Goal: Information Seeking & Learning: Check status

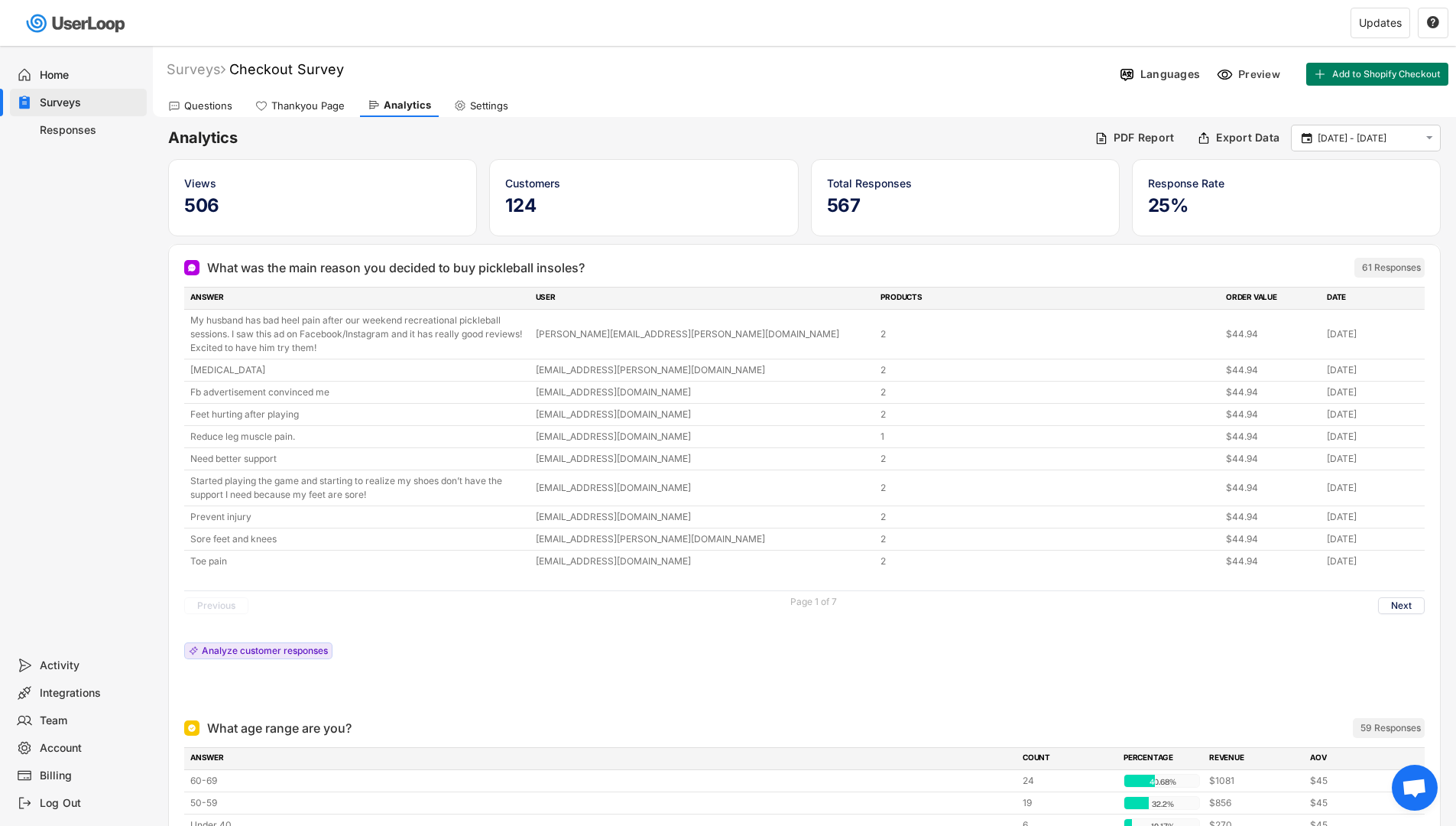
click at [55, 74] on div "Home" at bounding box center [90, 75] width 101 height 15
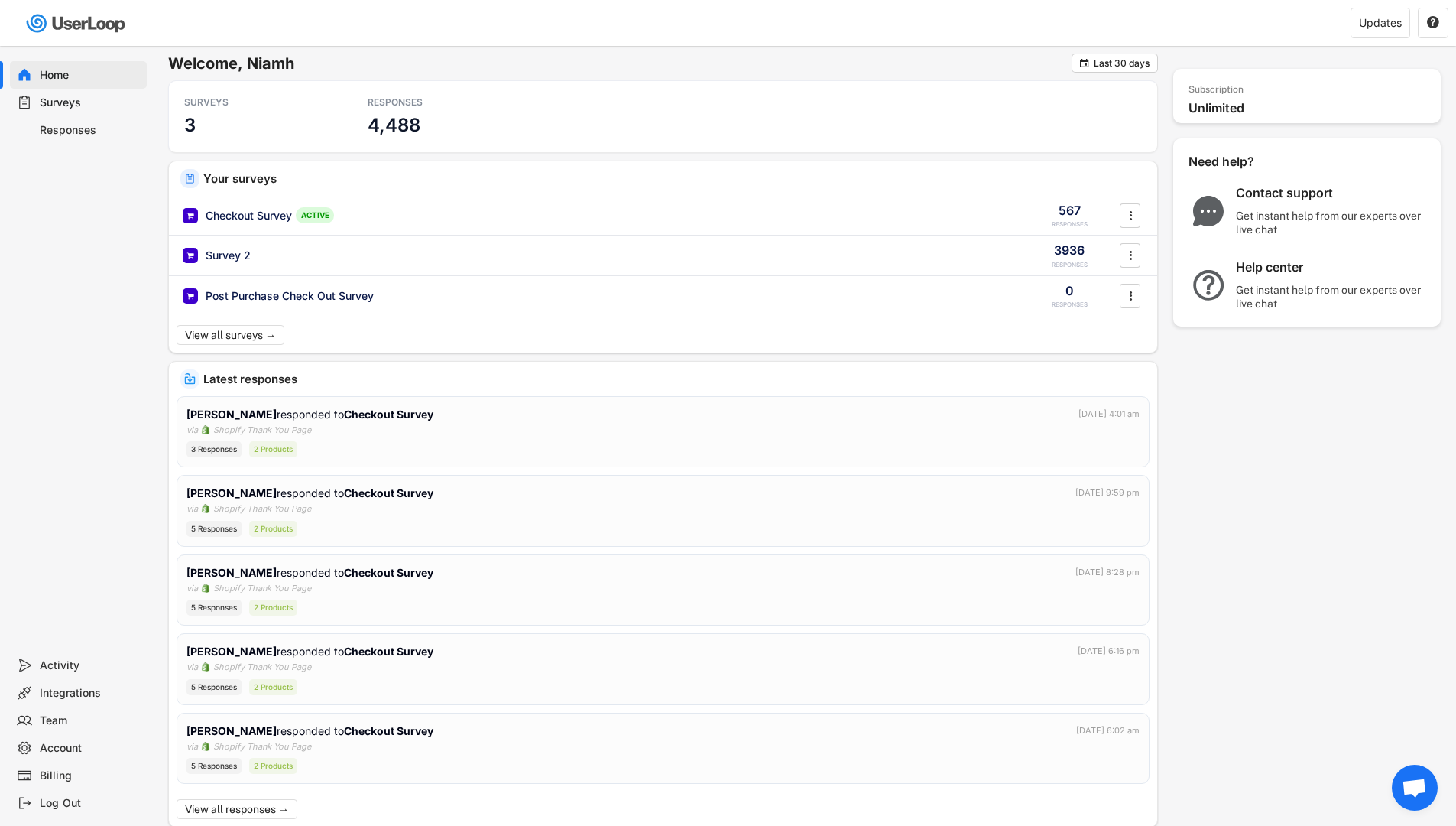
click at [73, 106] on div "Surveys" at bounding box center [90, 103] width 101 height 15
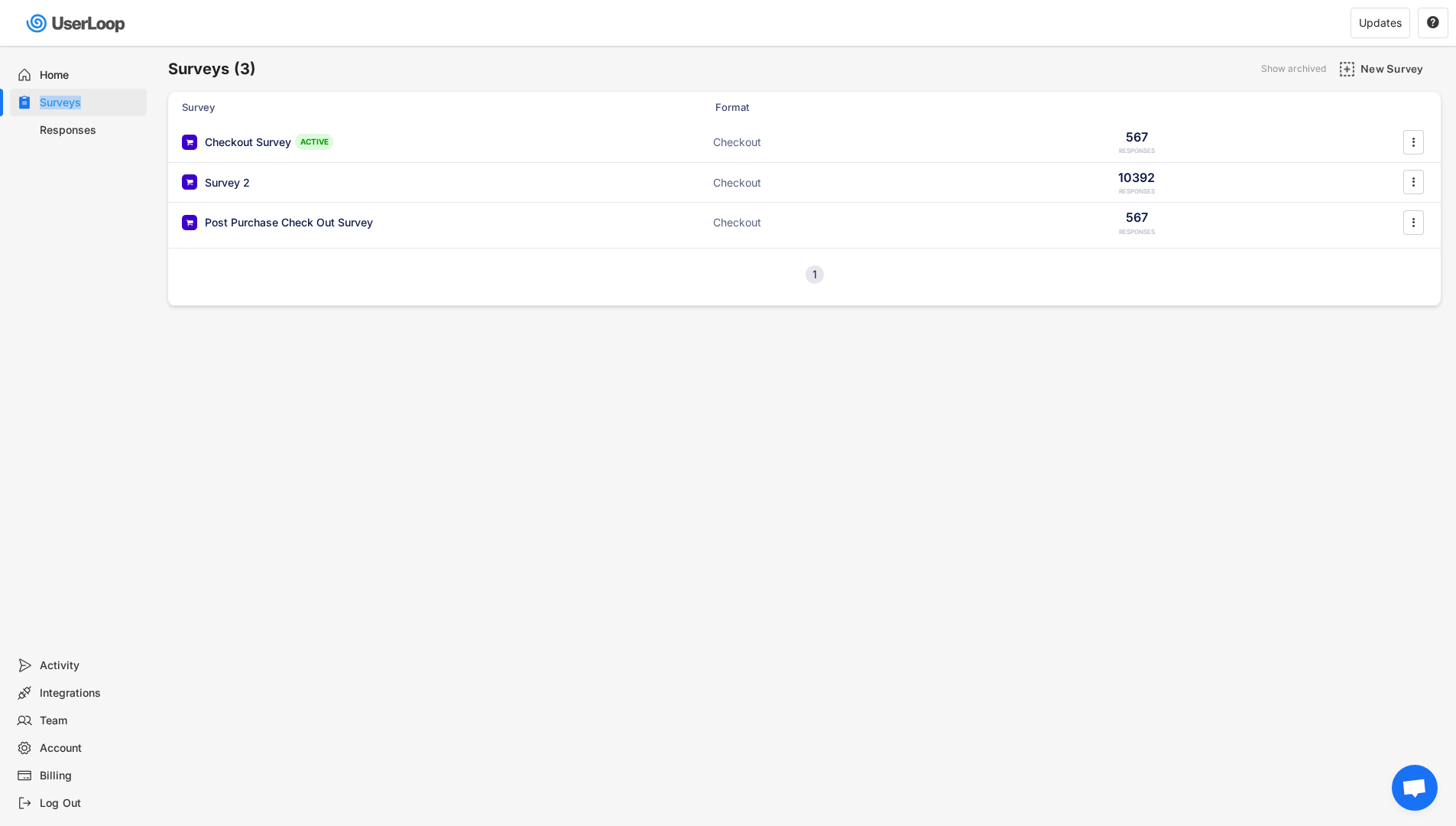
click at [73, 106] on div "Surveys" at bounding box center [90, 103] width 101 height 15
click at [344, 136] on div "Checkout Survey ACTIVE" at bounding box center [335, 141] width 306 height 16
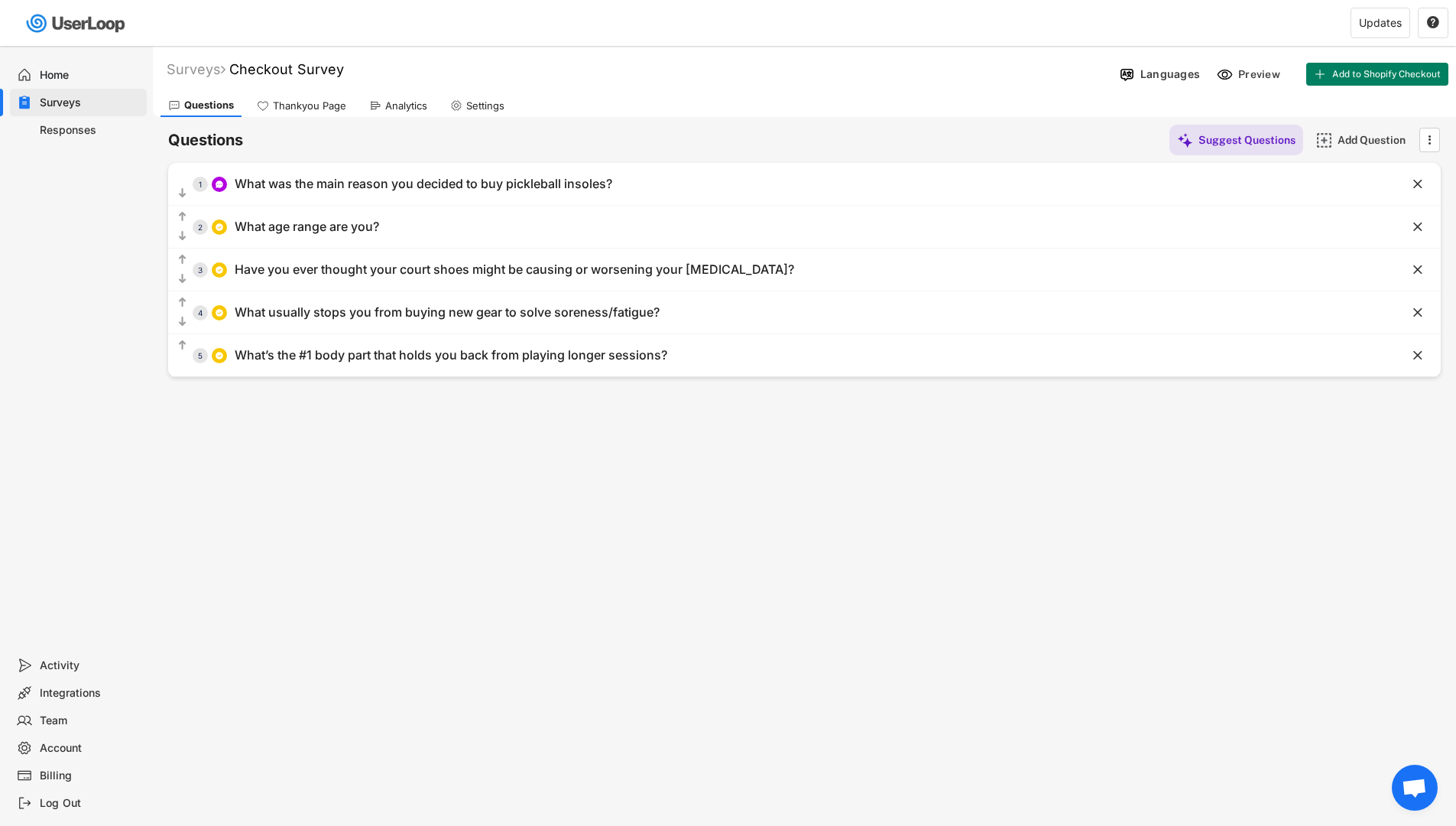
click at [415, 91] on div "Questions Thankyou Page Analytics Settings" at bounding box center [804, 103] width 1303 height 27
click at [411, 101] on div "Analytics" at bounding box center [406, 106] width 42 height 13
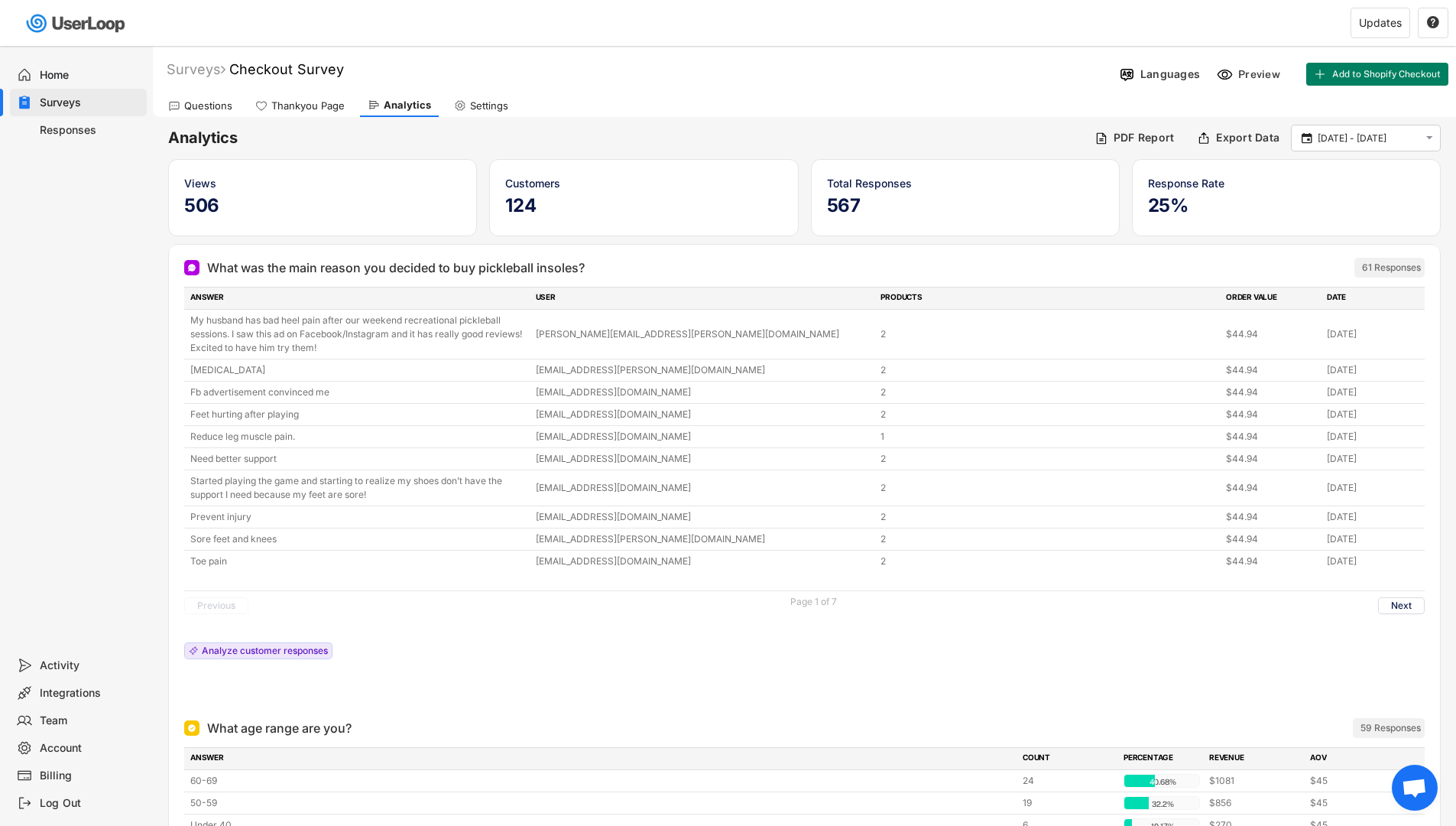
scroll to position [32, 0]
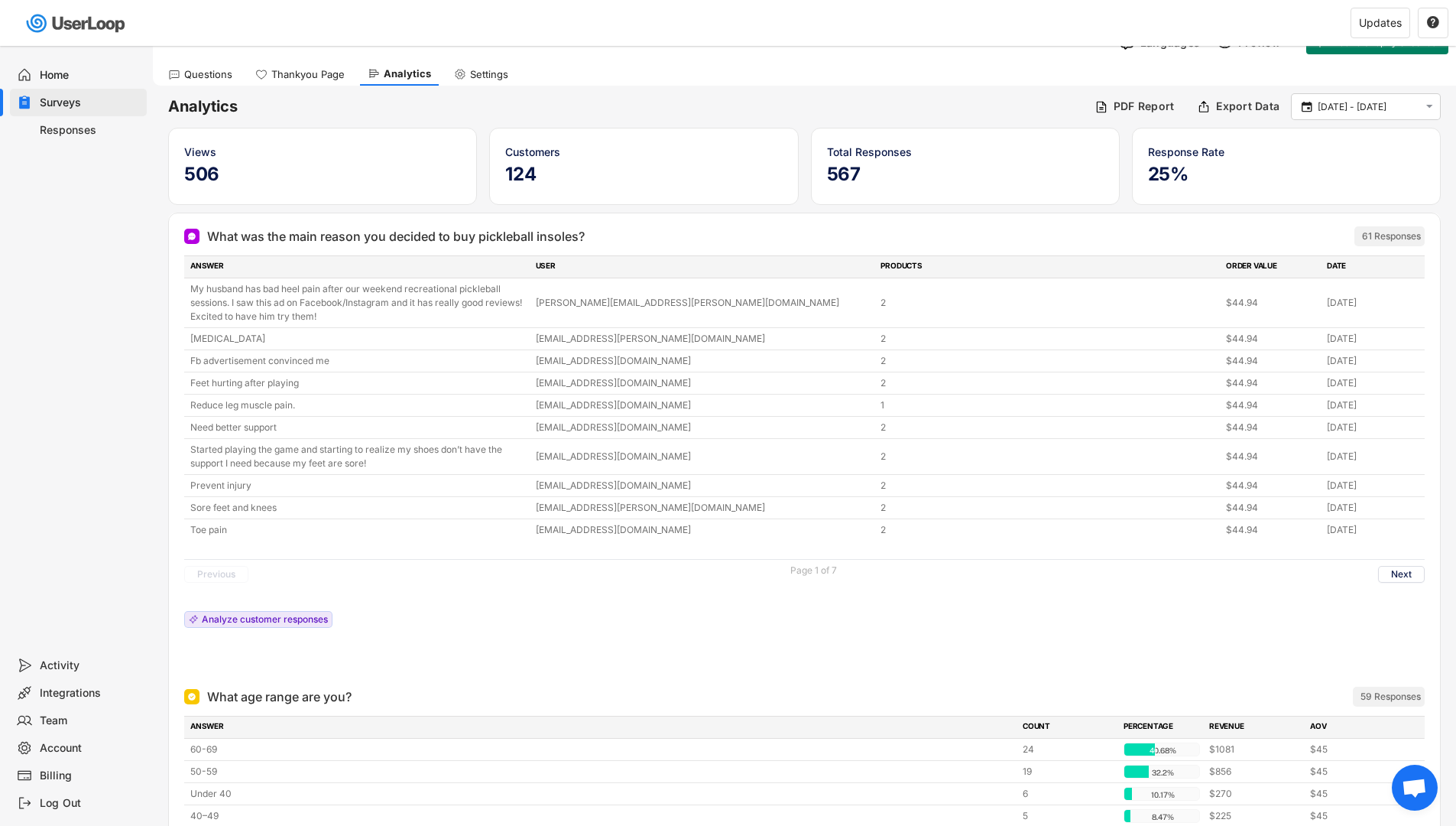
click at [826, 566] on div "Page 1 of 7" at bounding box center [814, 570] width 46 height 9
